Goal: Task Accomplishment & Management: Manage account settings

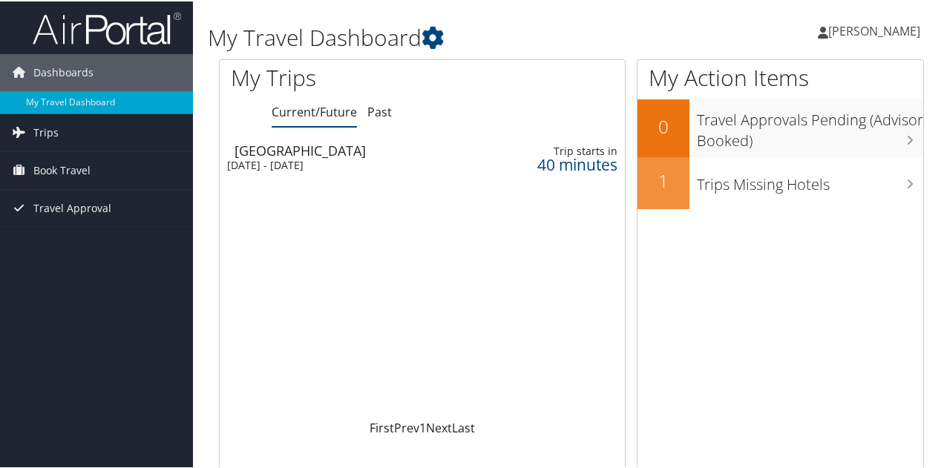
click at [279, 151] on div "[GEOGRAPHIC_DATA]" at bounding box center [351, 149] width 232 height 13
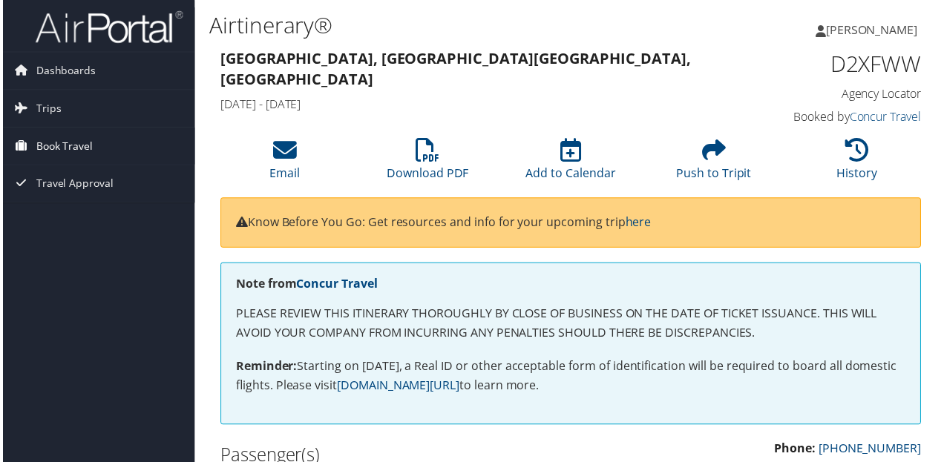
click at [68, 143] on span "Book Travel" at bounding box center [61, 146] width 57 height 37
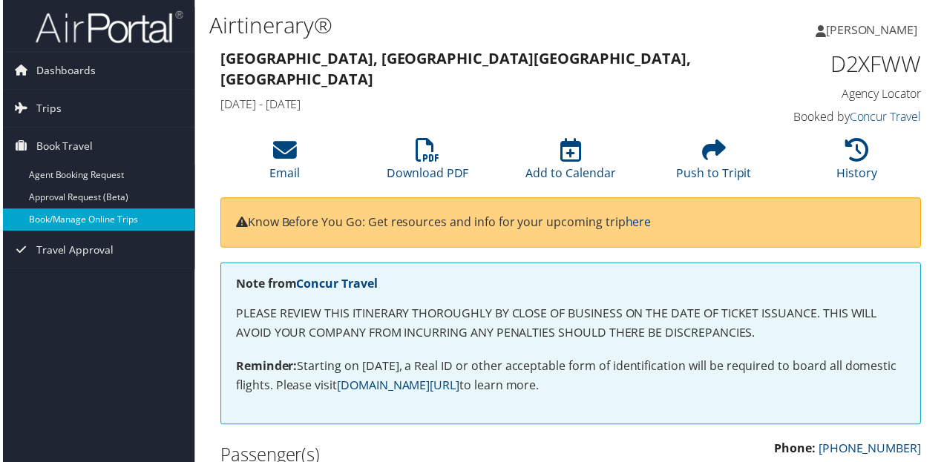
click at [65, 214] on link "Book/Manage Online Trips" at bounding box center [96, 221] width 193 height 22
